Goal: Navigation & Orientation: Find specific page/section

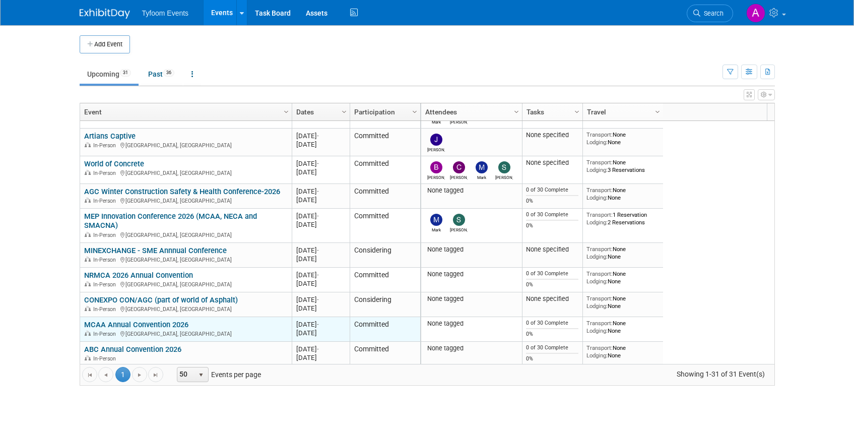
scroll to position [484, 0]
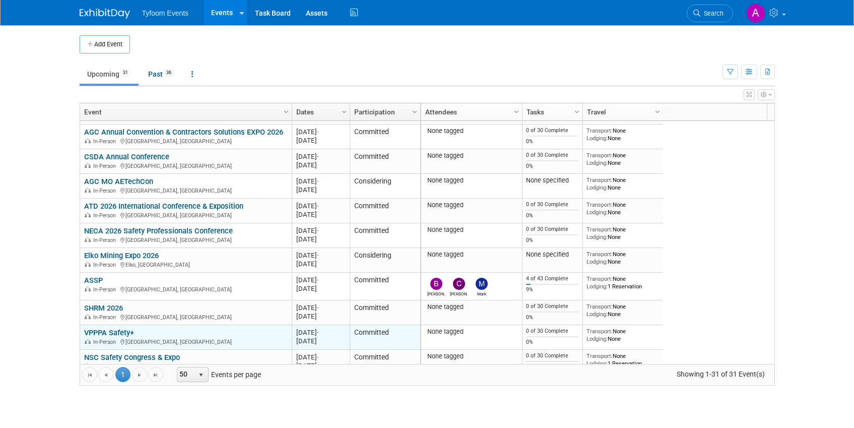
click at [107, 332] on link "VPPPA Safety+" at bounding box center [109, 332] width 50 height 9
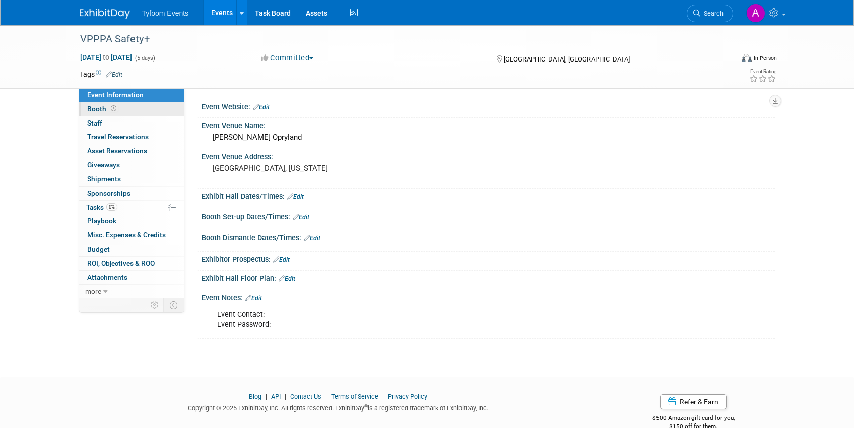
click at [97, 110] on span "Booth" at bounding box center [102, 109] width 31 height 8
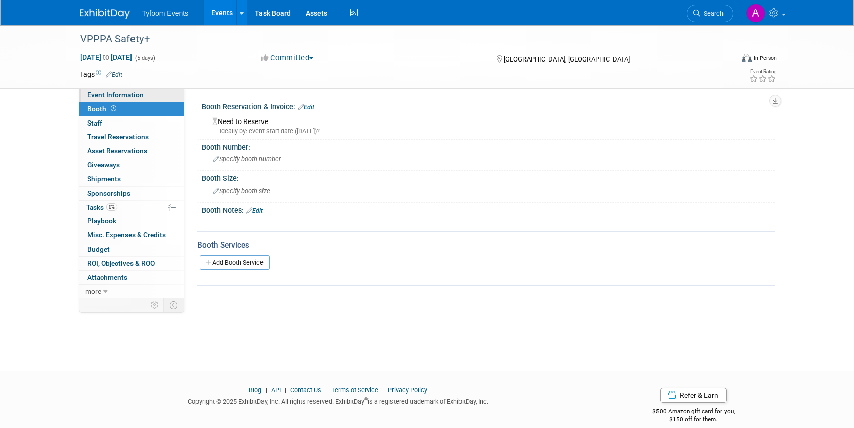
click at [112, 95] on span "Event Information" at bounding box center [115, 95] width 56 height 8
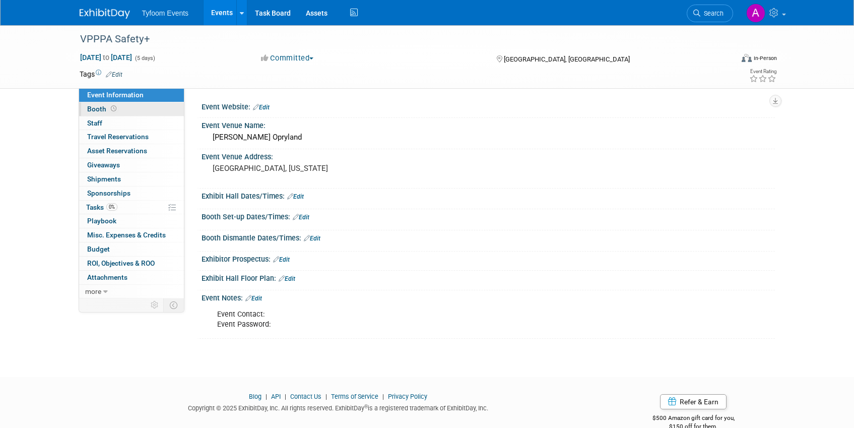
click at [98, 106] on span "Booth" at bounding box center [102, 109] width 31 height 8
